Goal: Task Accomplishment & Management: Manage account settings

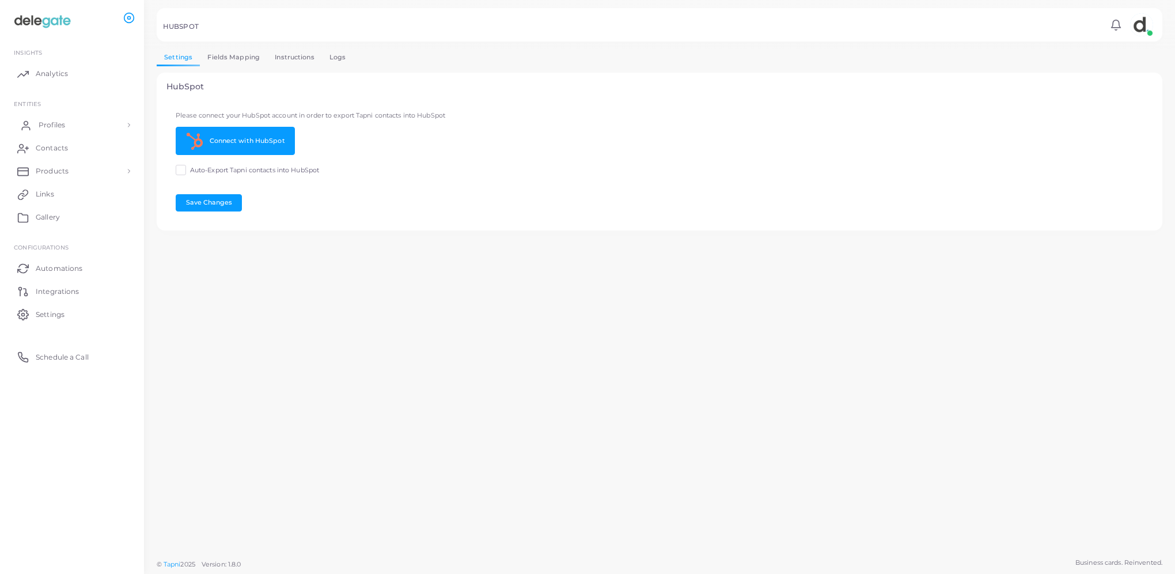
click at [53, 124] on span "Profiles" at bounding box center [52, 125] width 26 height 10
click at [43, 17] on img at bounding box center [42, 21] width 64 height 21
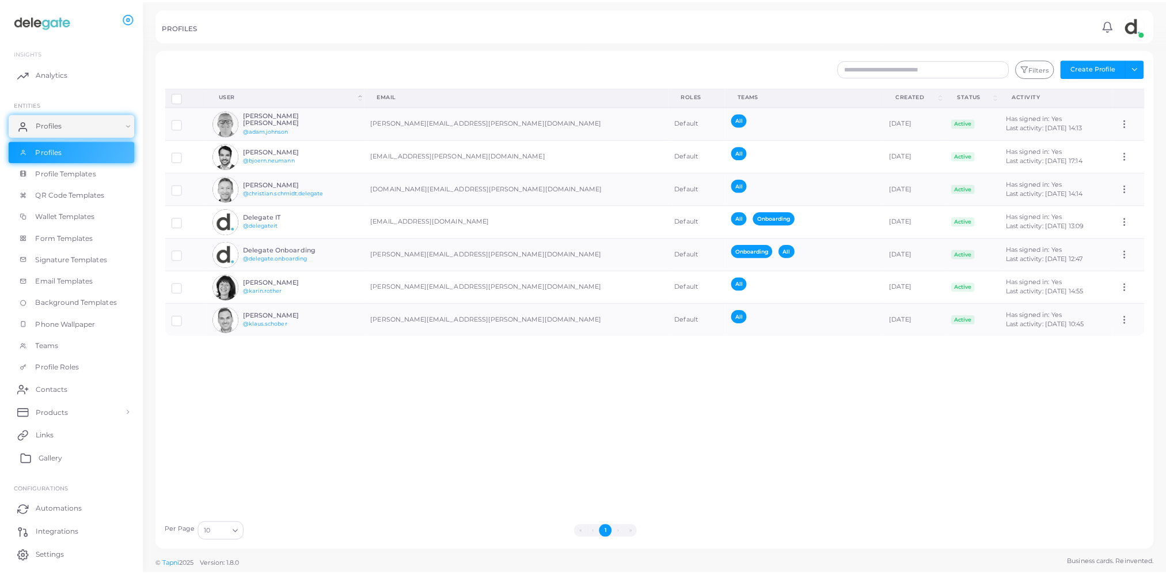
scroll to position [35, 0]
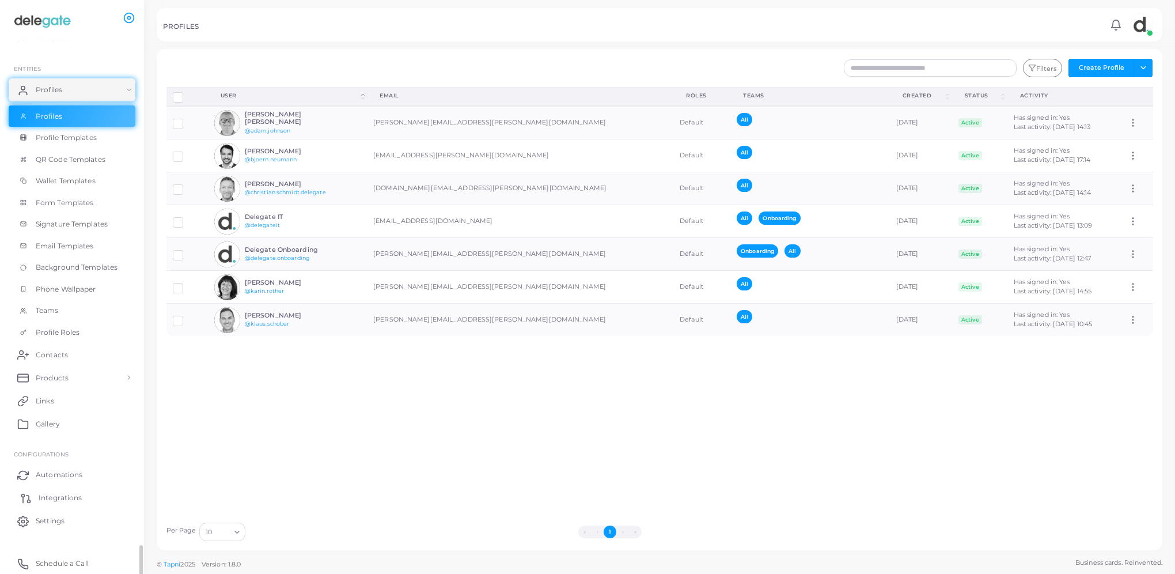
click at [71, 492] on span "Integrations" at bounding box center [60, 497] width 43 height 10
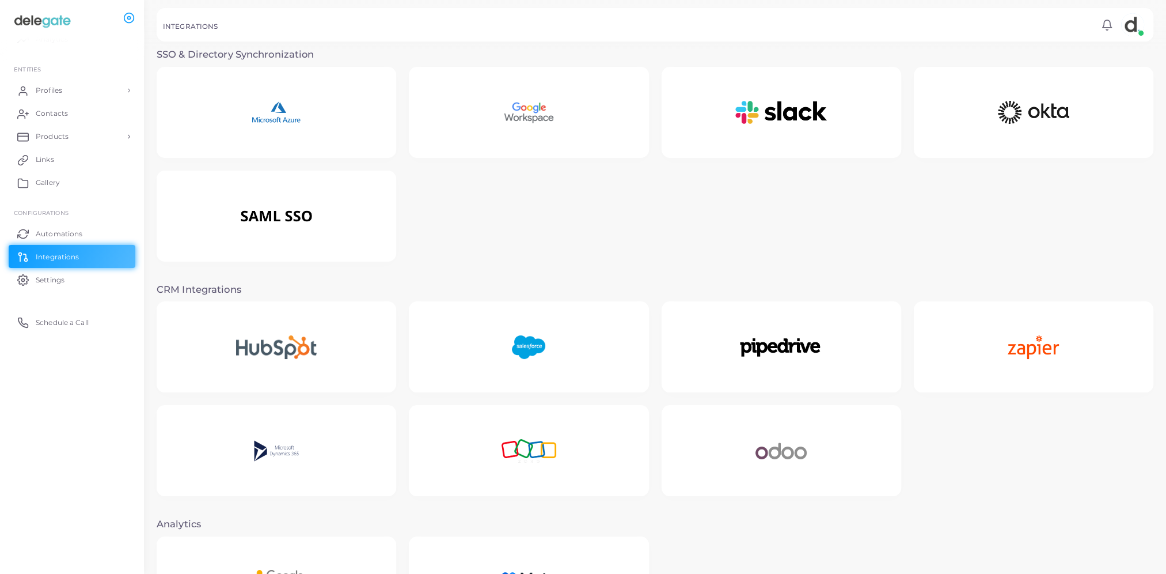
click at [341, 210] on img at bounding box center [276, 216] width 141 height 72
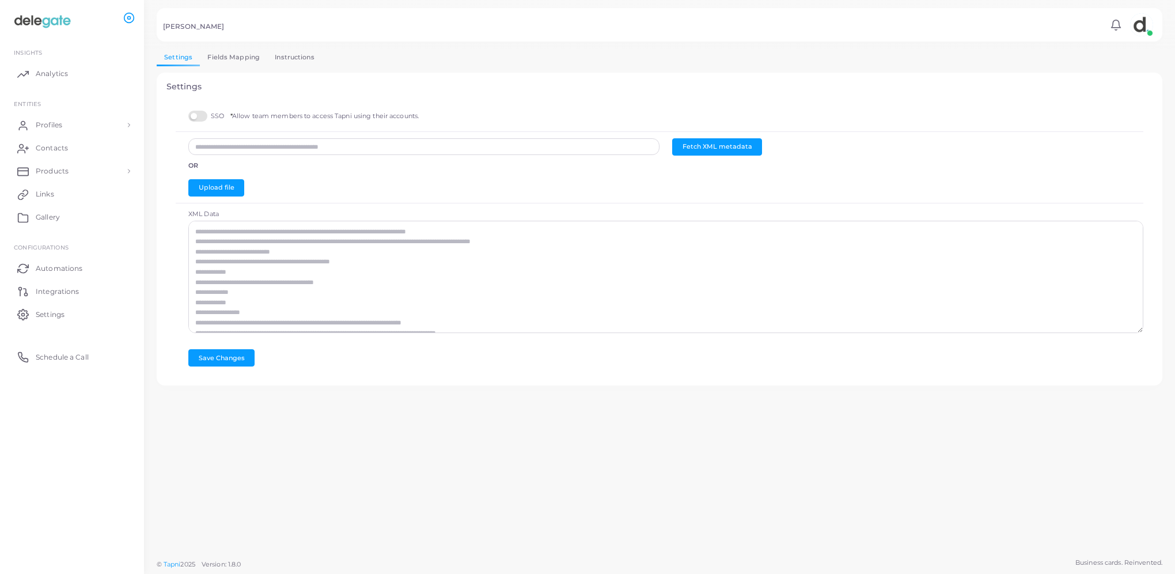
click at [229, 58] on link "Fields Mapping" at bounding box center [233, 57] width 67 height 17
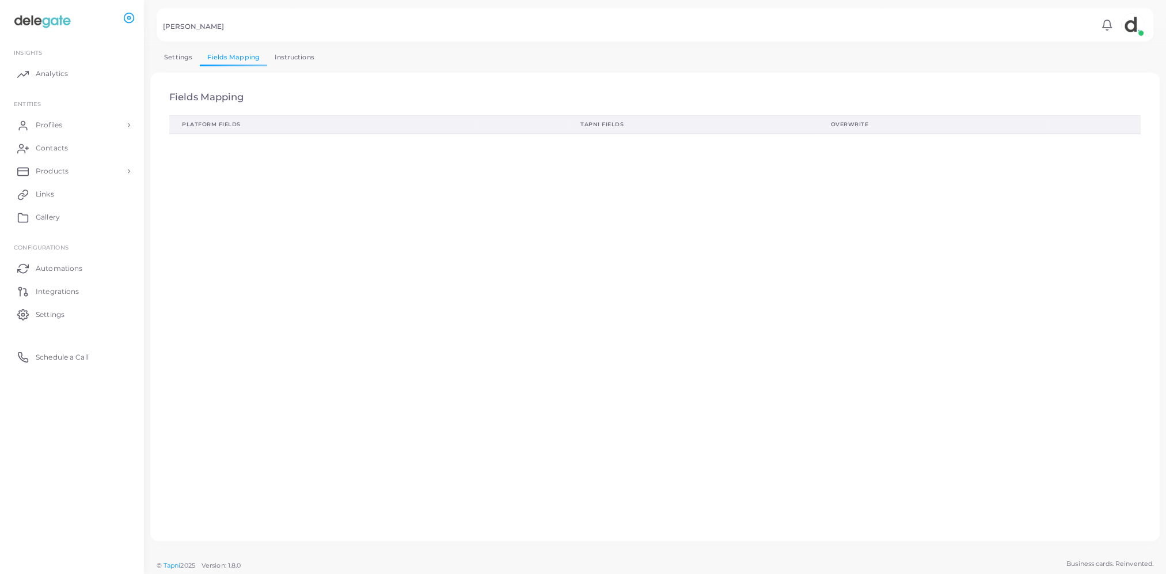
click at [286, 62] on link "Instructions" at bounding box center [294, 57] width 55 height 17
click at [170, 57] on link "Settings" at bounding box center [178, 57] width 43 height 17
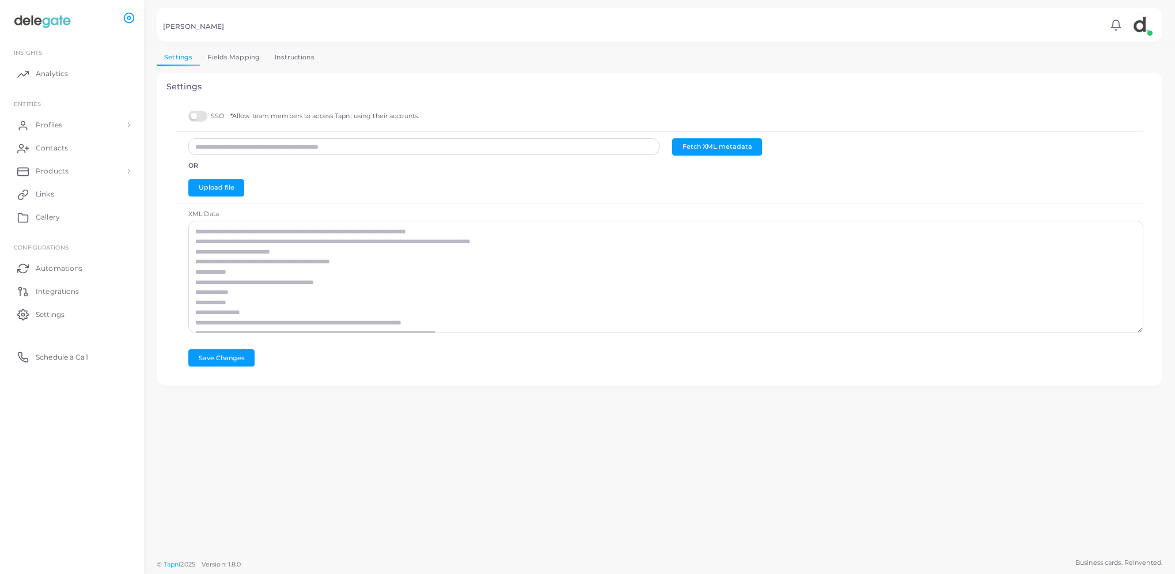
click at [195, 113] on label "SSO * Allow team members to access Tapni using their accounts." at bounding box center [303, 116] width 230 height 11
click at [708, 143] on button "Fetch XML metadata" at bounding box center [717, 146] width 90 height 17
click at [285, 58] on link "Instructions" at bounding box center [294, 57] width 55 height 17
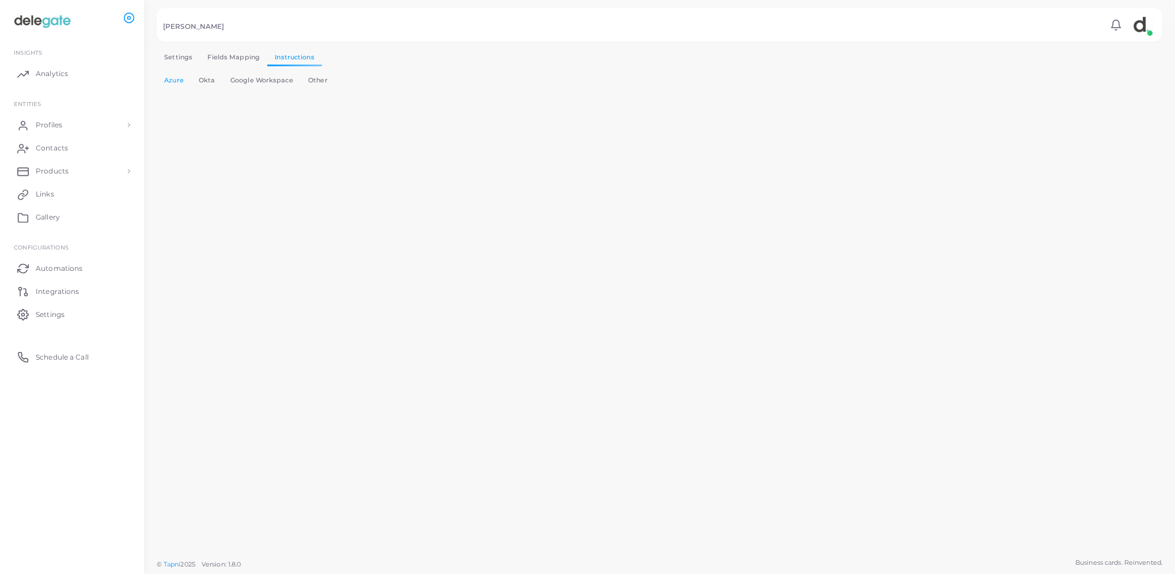
click at [236, 61] on link "Fields Mapping" at bounding box center [233, 57] width 67 height 17
click at [276, 57] on link "Instructions" at bounding box center [294, 57] width 55 height 17
click at [310, 78] on link "Other" at bounding box center [318, 81] width 35 height 17
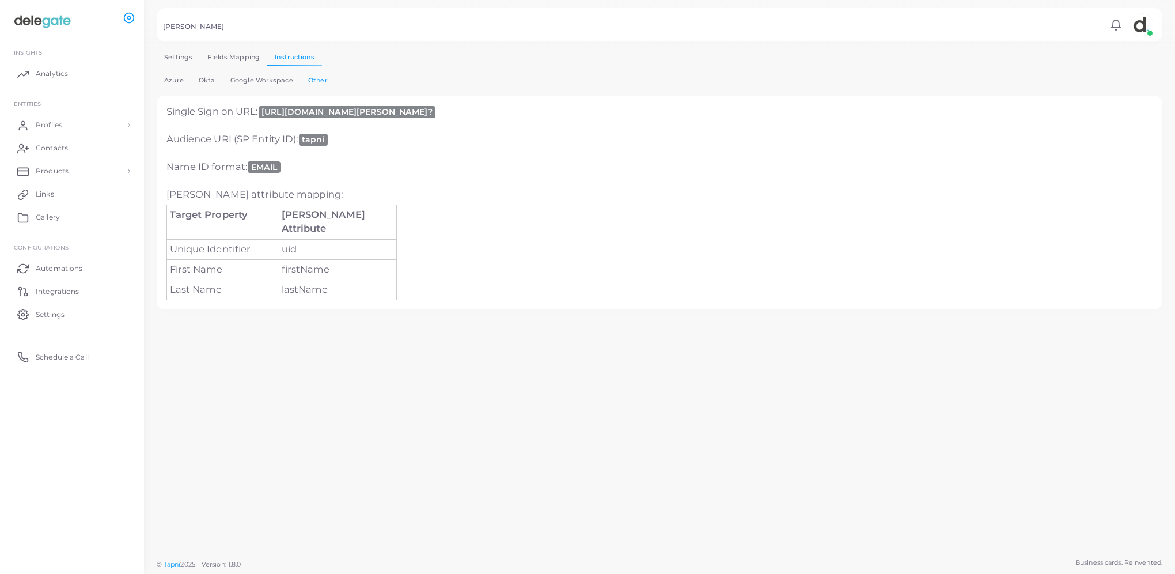
click at [173, 75] on link "Azure" at bounding box center [174, 81] width 35 height 17
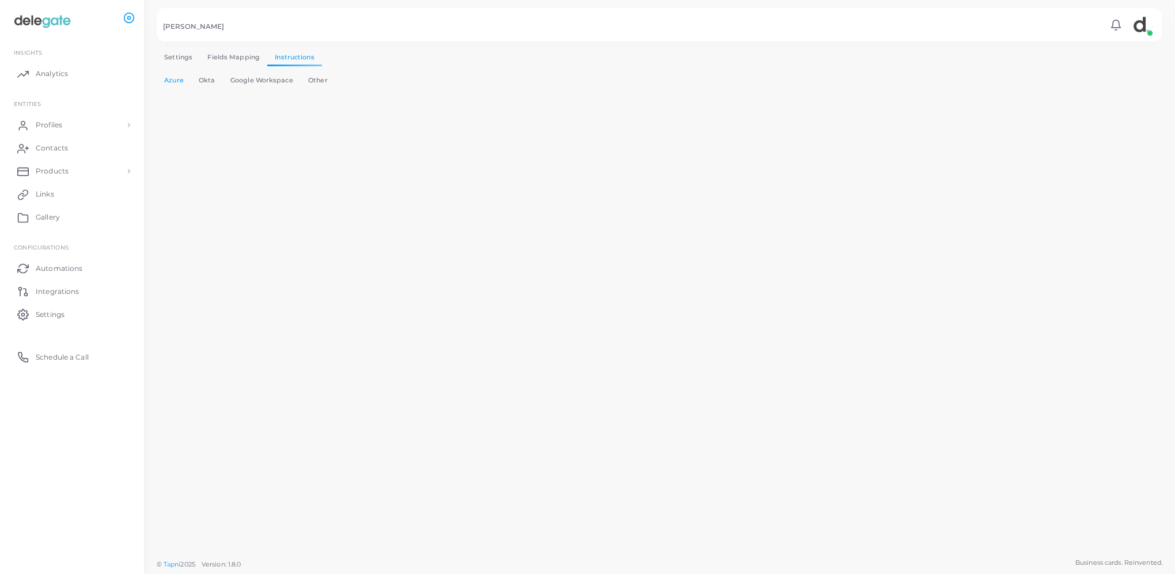
click at [173, 51] on link "Settings" at bounding box center [178, 57] width 43 height 17
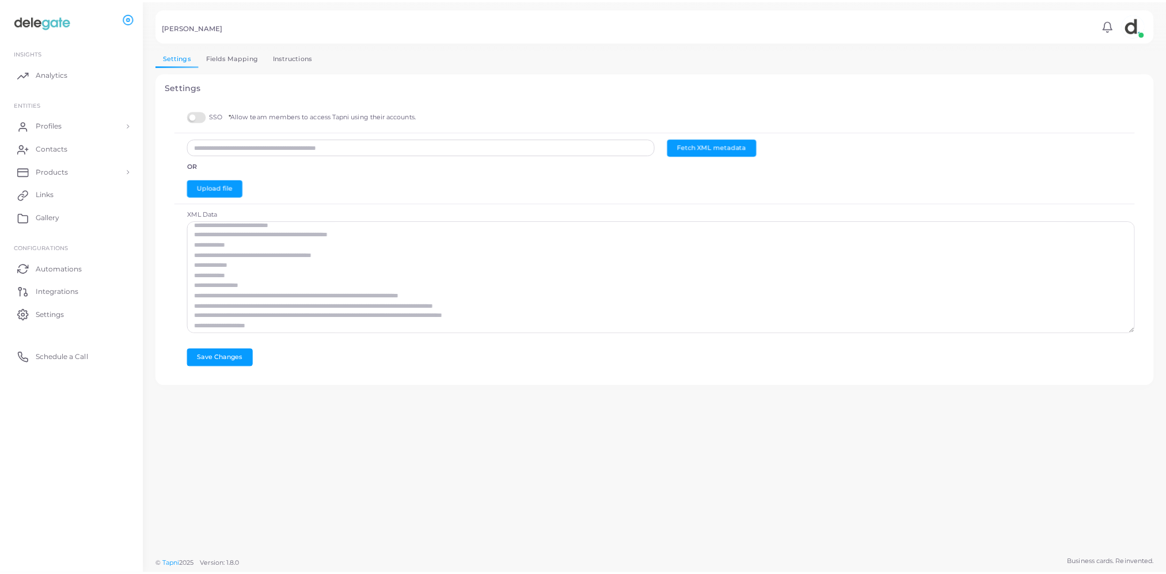
scroll to position [40, 0]
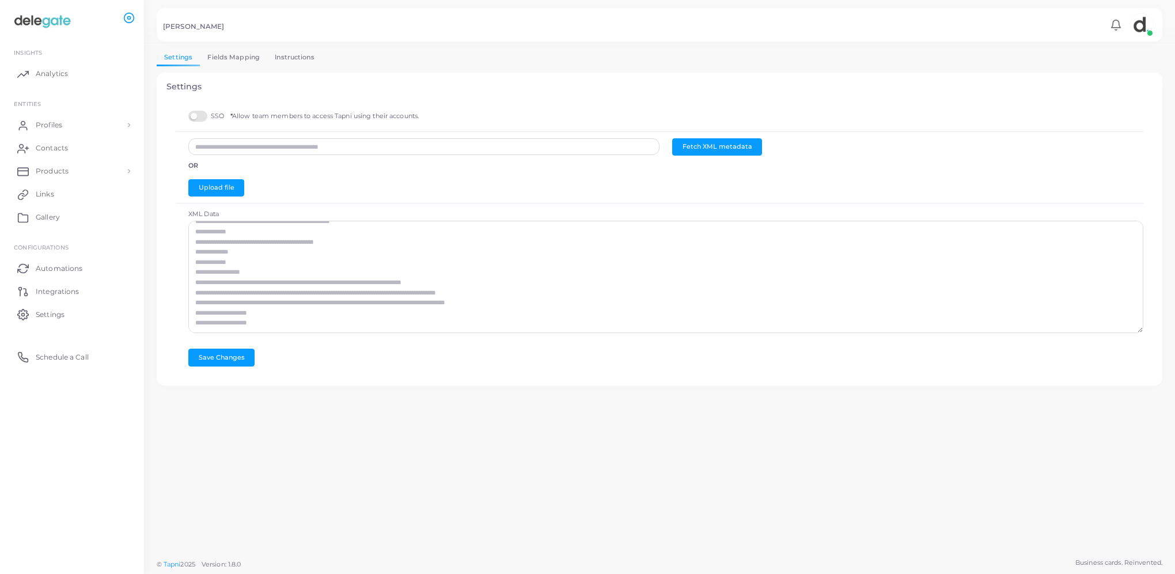
click at [200, 115] on label "SSO * Allow team members to access Tapni using their accounts." at bounding box center [303, 116] width 230 height 11
click at [46, 291] on span "Integrations" at bounding box center [60, 291] width 43 height 10
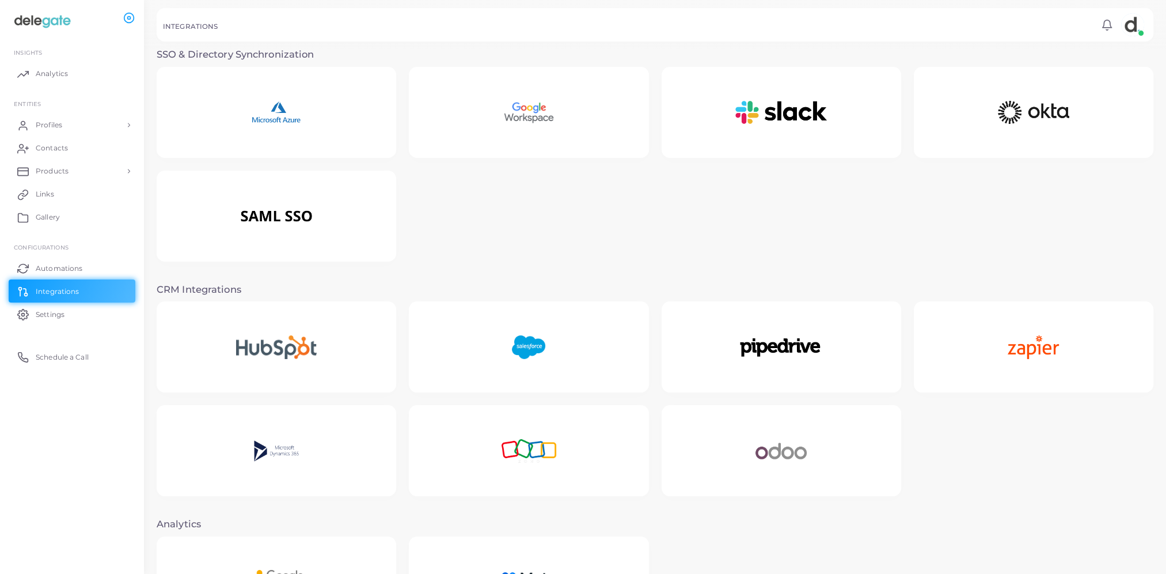
click at [280, 100] on img at bounding box center [276, 113] width 98 height 72
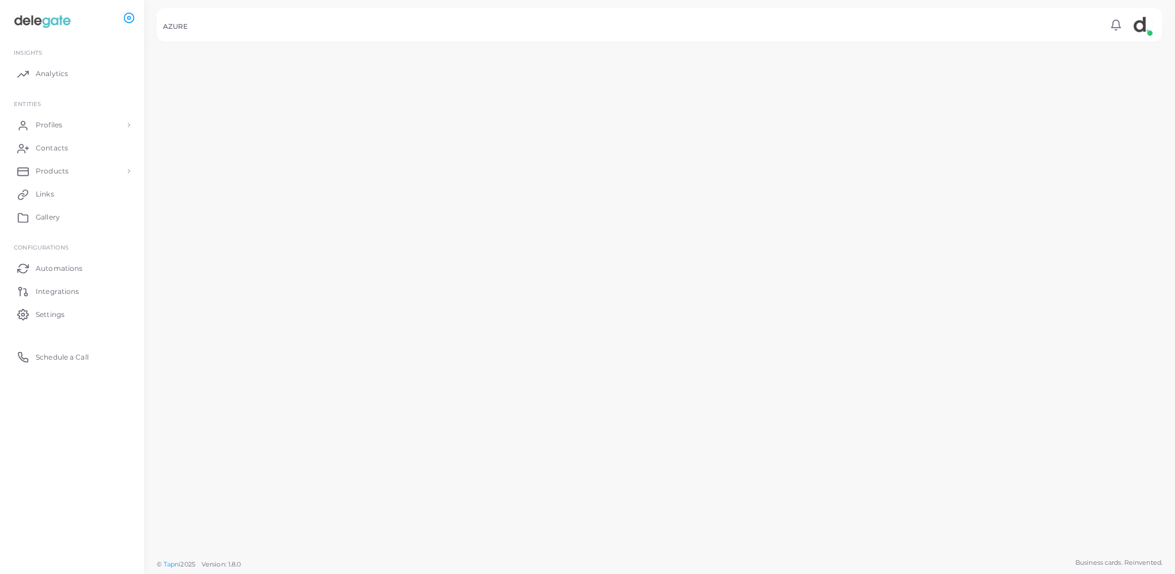
type input "**********"
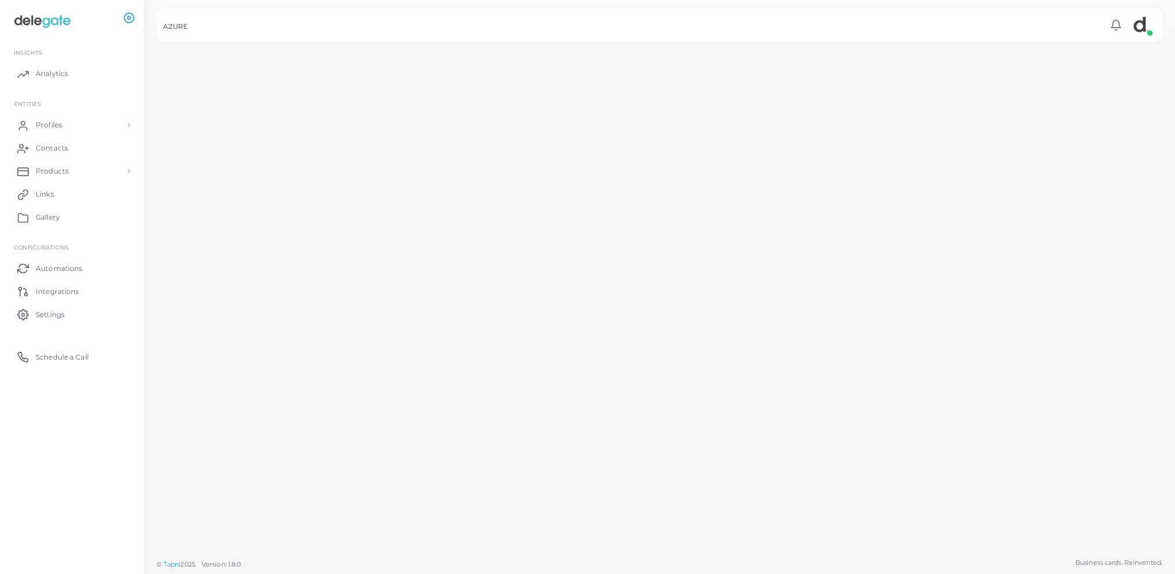
type input "**********"
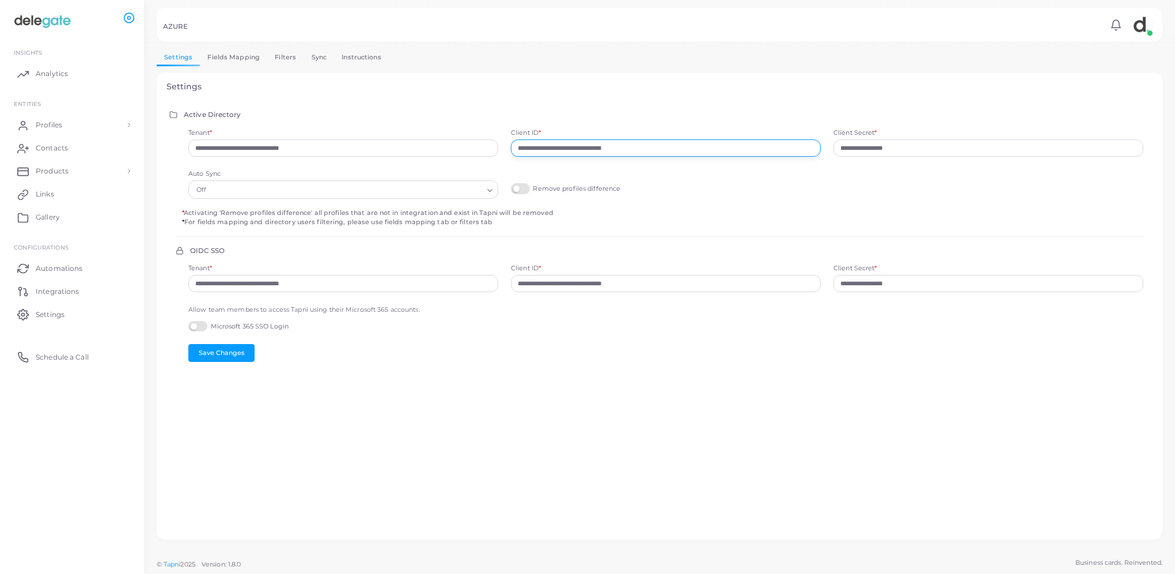
drag, startPoint x: 645, startPoint y: 147, endPoint x: 500, endPoint y: 145, distance: 144.6
click at [500, 145] on div "**********" at bounding box center [666, 145] width 968 height 35
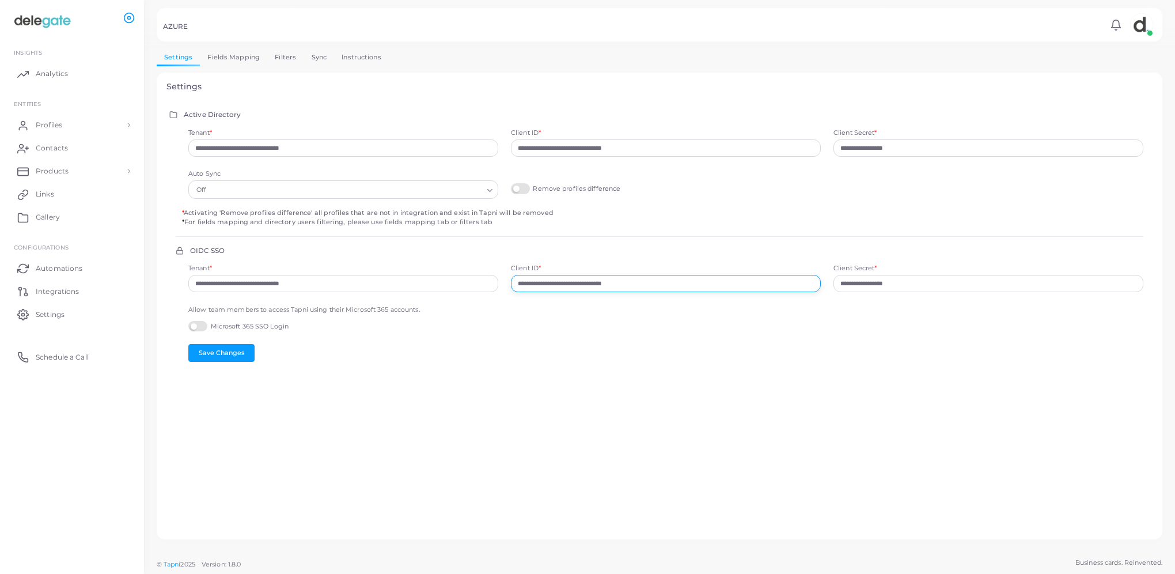
drag, startPoint x: 604, startPoint y: 283, endPoint x: 477, endPoint y: 279, distance: 126.8
click at [477, 279] on div "**********" at bounding box center [666, 299] width 968 height 71
paste input "text"
type input "**********"
click at [210, 355] on button "Save Changes" at bounding box center [221, 352] width 66 height 17
